Goal: Transaction & Acquisition: Purchase product/service

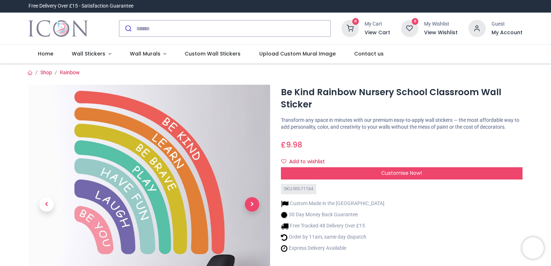
click at [253, 206] on span "Next" at bounding box center [252, 204] width 14 height 14
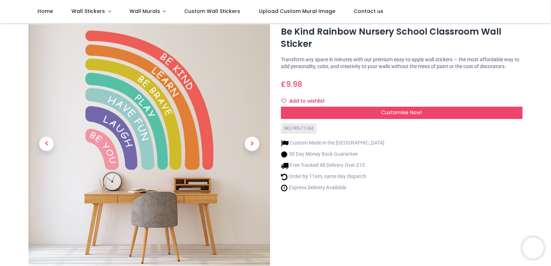
scroll to position [36, 0]
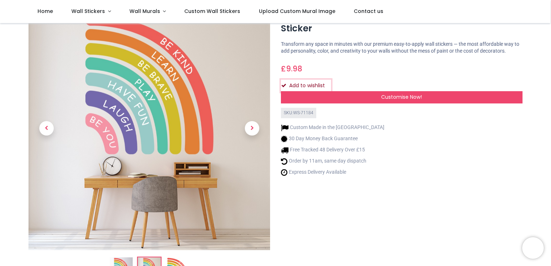
click at [315, 86] on button "Add to wishlist" at bounding box center [306, 86] width 50 height 12
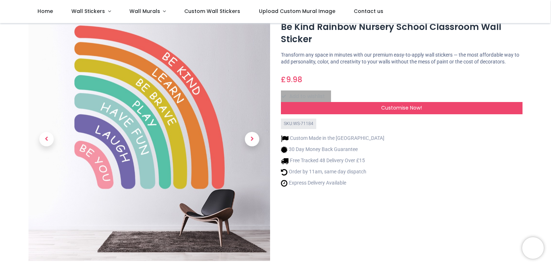
scroll to position [36, 0]
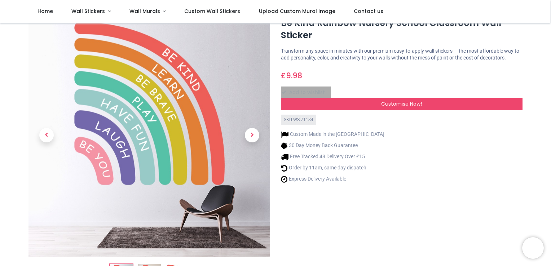
scroll to position [28, 0]
